Goal: Task Accomplishment & Management: Manage account settings

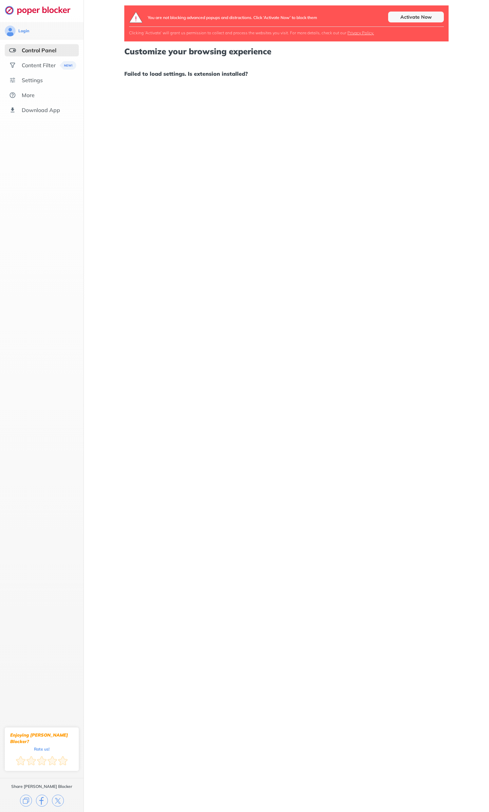
click at [24, 87] on ul "Control Panel Content Filter Settings More Download App" at bounding box center [42, 80] width 84 height 72
click at [29, 81] on div "Settings" at bounding box center [32, 80] width 21 height 7
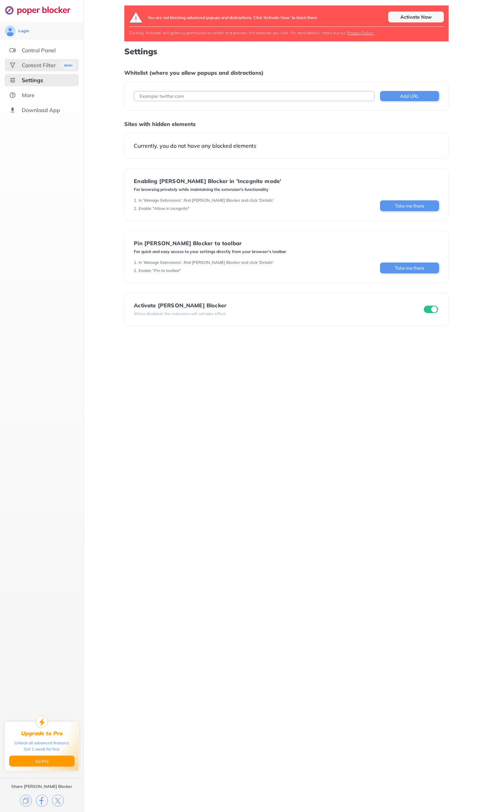
click at [38, 64] on div "Content Filter" at bounding box center [39, 65] width 34 height 7
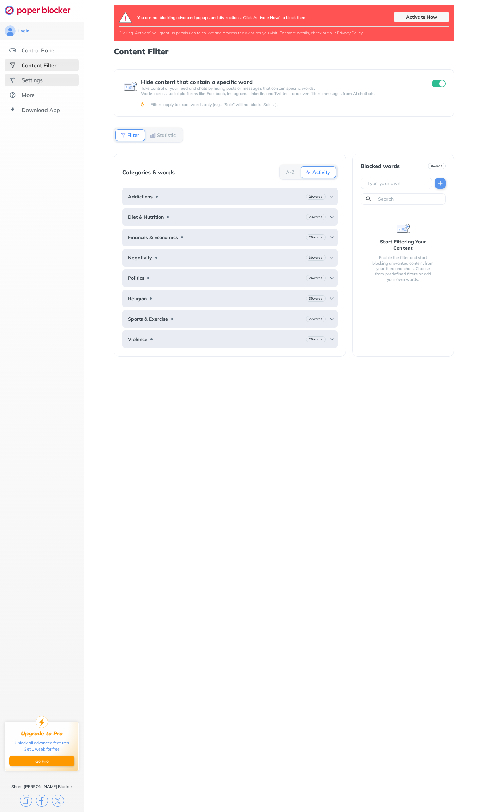
click at [38, 78] on div "Settings" at bounding box center [32, 80] width 21 height 7
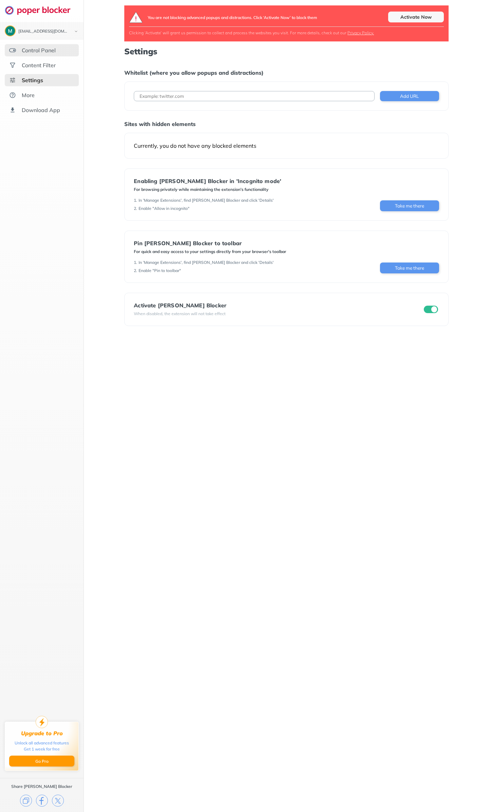
click at [35, 56] on div "Control Panel" at bounding box center [42, 50] width 74 height 12
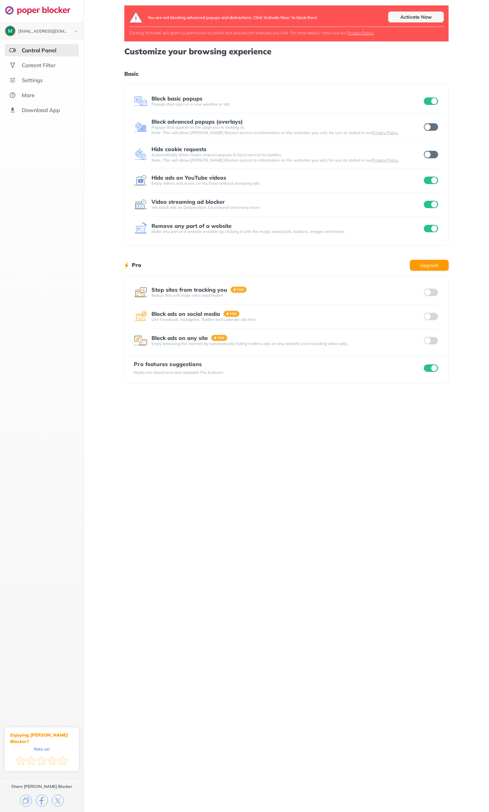
click at [430, 99] on input "checkbox" at bounding box center [431, 100] width 14 height 7
click at [424, 230] on input "checkbox" at bounding box center [431, 228] width 14 height 7
click at [433, 207] on input "checkbox" at bounding box center [431, 204] width 14 height 7
click at [428, 179] on input "checkbox" at bounding box center [431, 180] width 14 height 7
